Goal: Connect with others: Connect with other users

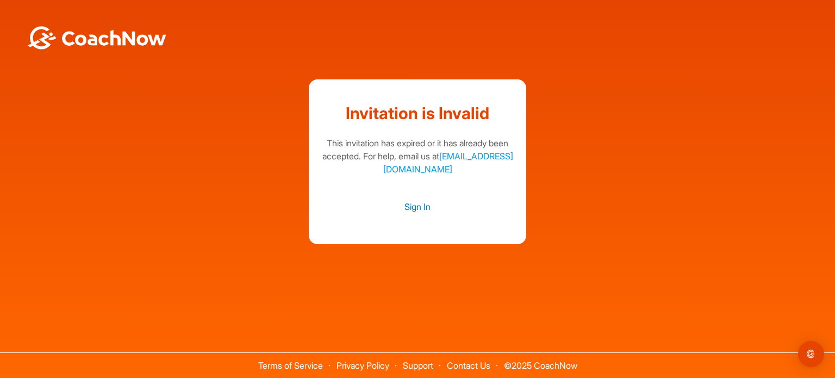
click at [418, 208] on link "Sign In" at bounding box center [418, 207] width 196 height 14
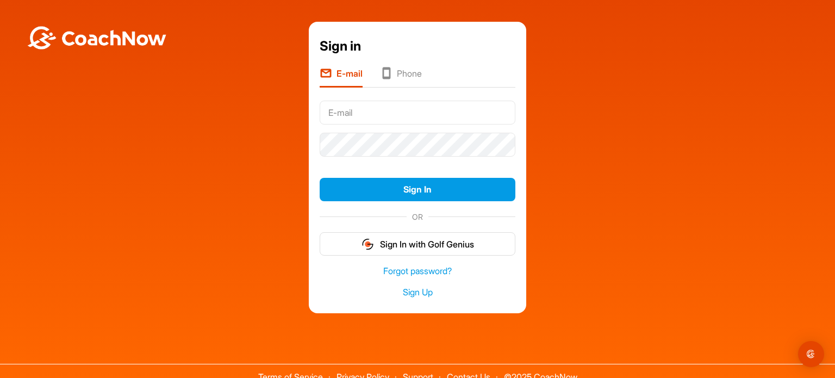
type input "[EMAIL_ADDRESS][DOMAIN_NAME]"
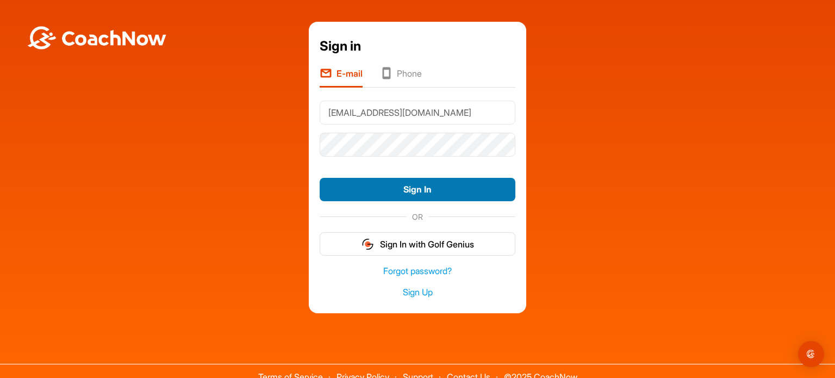
click at [410, 187] on button "Sign In" at bounding box center [418, 189] width 196 height 23
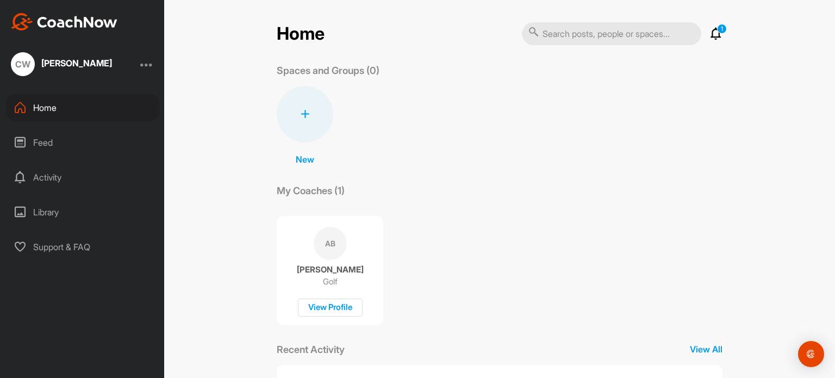
click at [301, 113] on icon at bounding box center [305, 114] width 9 height 9
click at [479, 197] on div "My Coaches (1)" at bounding box center [500, 190] width 446 height 15
